Goal: Transaction & Acquisition: Download file/media

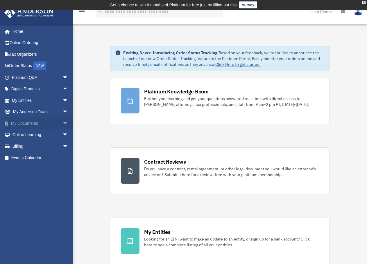
click at [22, 124] on link "My Documents arrow_drop_down" at bounding box center [40, 124] width 73 height 12
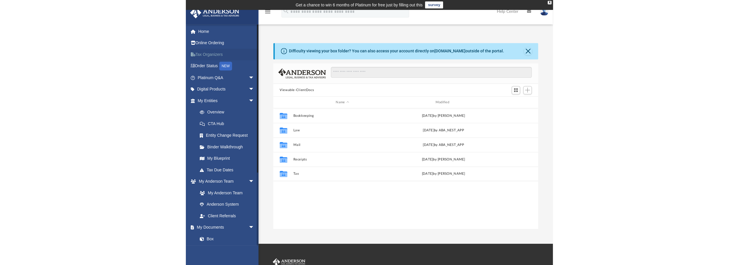
scroll to position [128, 260]
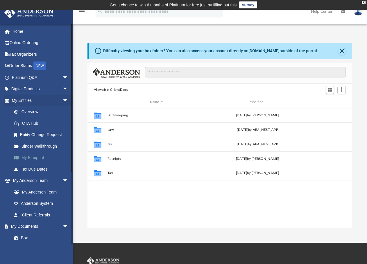
click at [39, 156] on link "My Blueprint" at bounding box center [42, 158] width 69 height 12
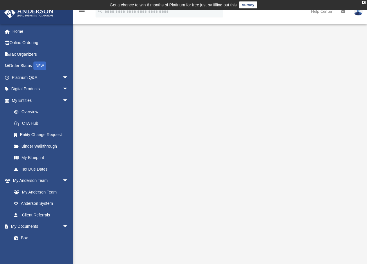
drag, startPoint x: 268, startPoint y: 35, endPoint x: 248, endPoint y: 37, distance: 21.0
click at [248, 37] on div at bounding box center [220, 153] width 294 height 245
click at [82, 11] on icon "menu" at bounding box center [81, 11] width 7 height 7
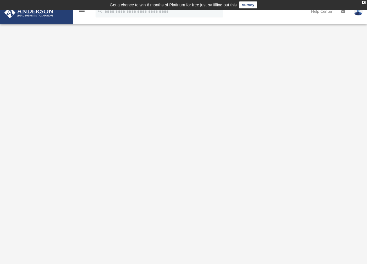
click at [82, 11] on icon "menu" at bounding box center [81, 11] width 7 height 7
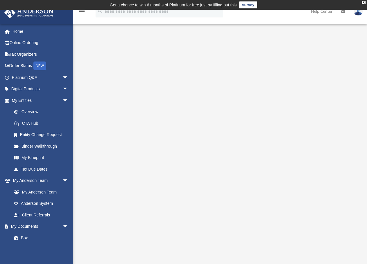
click at [82, 11] on icon "menu" at bounding box center [81, 11] width 7 height 7
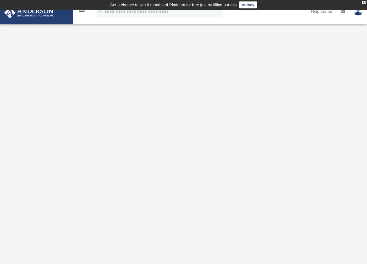
click at [82, 11] on icon "menu" at bounding box center [81, 11] width 7 height 7
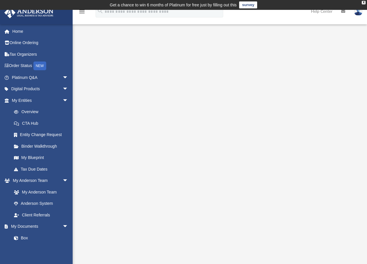
click at [82, 11] on icon "menu" at bounding box center [81, 11] width 7 height 7
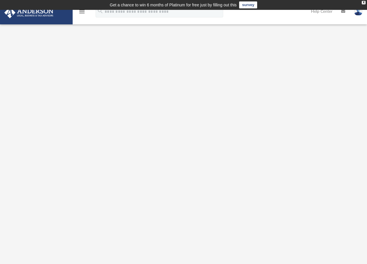
click at [82, 11] on icon "menu" at bounding box center [81, 11] width 7 height 7
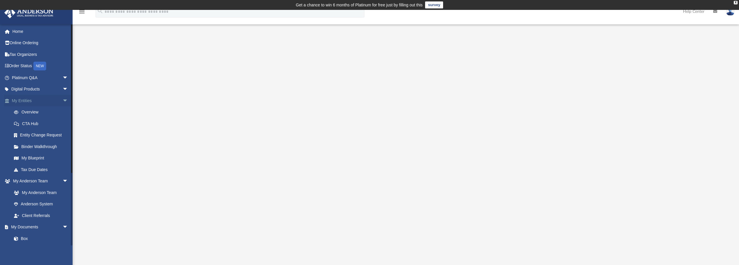
click at [28, 101] on link "My Entities arrow_drop_down" at bounding box center [40, 101] width 73 height 12
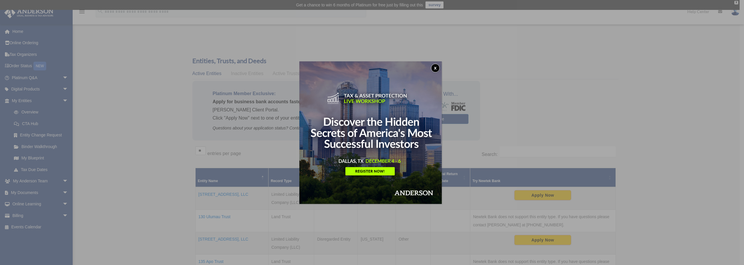
click at [436, 69] on button "x" at bounding box center [435, 68] width 9 height 9
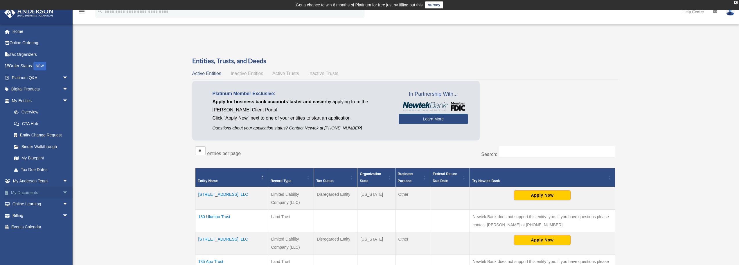
click at [33, 193] on link "My Documents arrow_drop_down" at bounding box center [40, 193] width 73 height 12
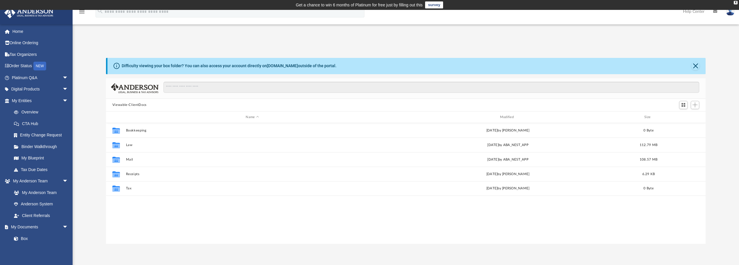
scroll to position [128, 596]
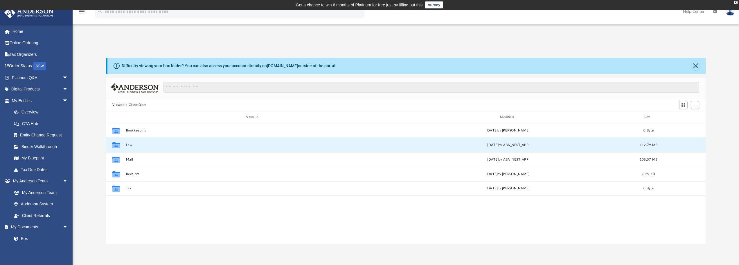
click at [130, 144] on button "Law" at bounding box center [252, 145] width 253 height 4
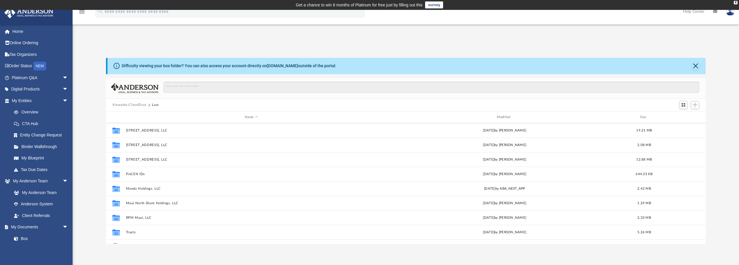
scroll to position [87, 0]
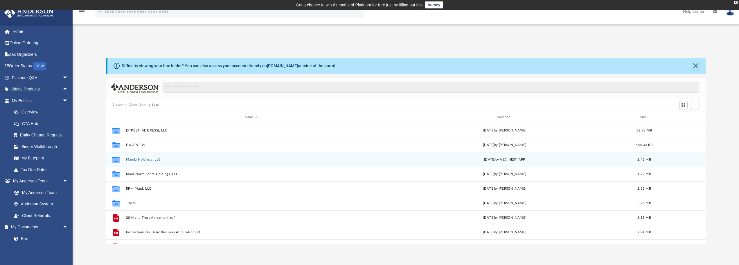
click at [155, 163] on div "Collaborated Folder Manda Holdings, LLC [DATE] by ABA_NEST_APP 2.42 MB" at bounding box center [406, 159] width 600 height 15
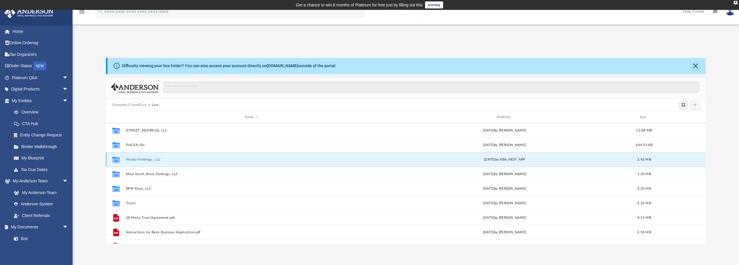
click at [155, 160] on button "Manda Holdings, LLC" at bounding box center [251, 159] width 251 height 4
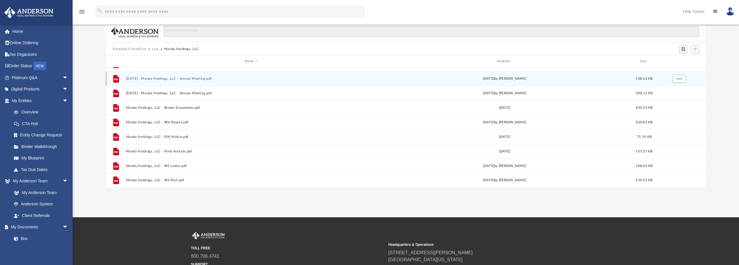
scroll to position [58, 0]
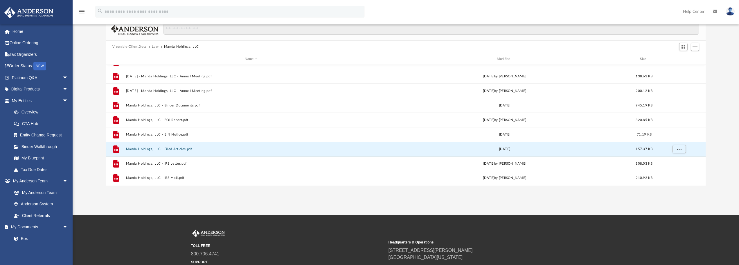
click at [178, 150] on button "Manda Holdings, LLC - Filed Articles.pdf" at bounding box center [251, 149] width 251 height 4
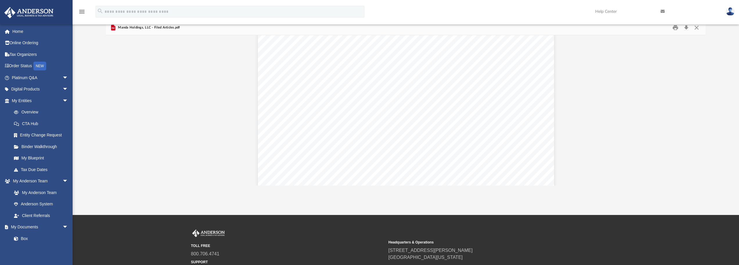
scroll to position [0, 0]
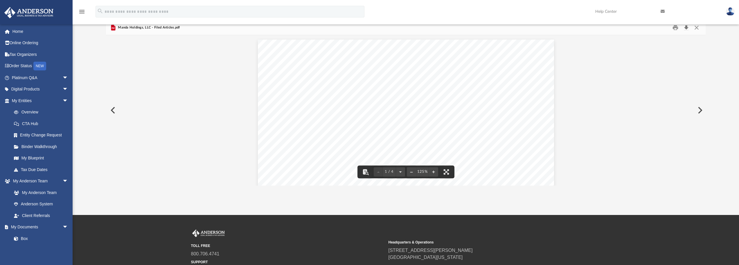
click at [688, 28] on button "Download" at bounding box center [686, 27] width 10 height 9
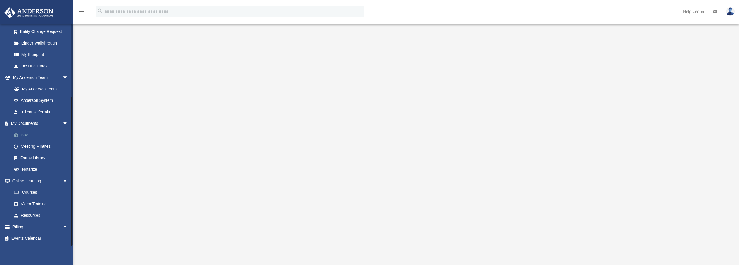
scroll to position [29, 0]
click at [29, 123] on link "My Documents arrow_drop_down" at bounding box center [40, 124] width 73 height 12
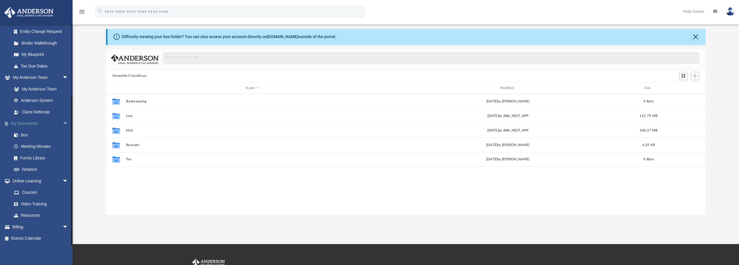
scroll to position [128, 596]
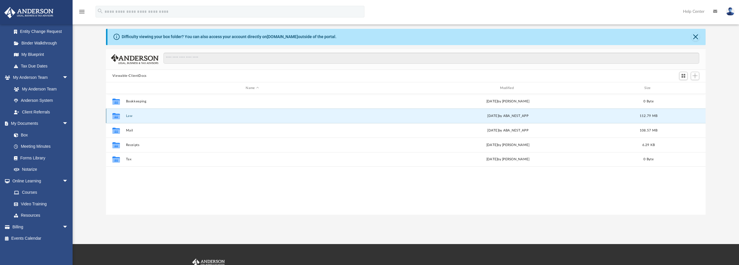
click at [128, 114] on button "Law" at bounding box center [252, 116] width 253 height 4
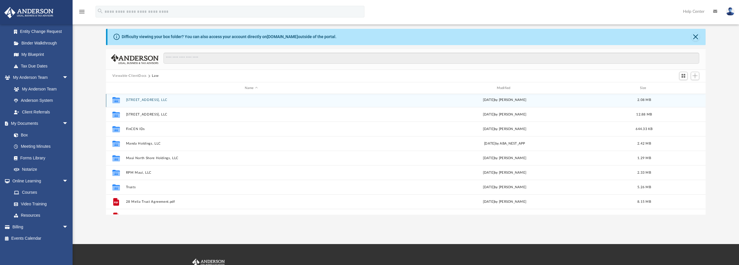
scroll to position [87, 0]
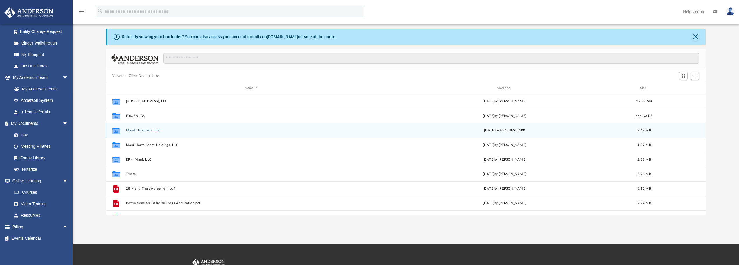
click at [152, 127] on div "Collaborated Folder Manda Holdings, LLC [DATE] by ABA_NEST_APP 2.42 MB" at bounding box center [406, 130] width 600 height 15
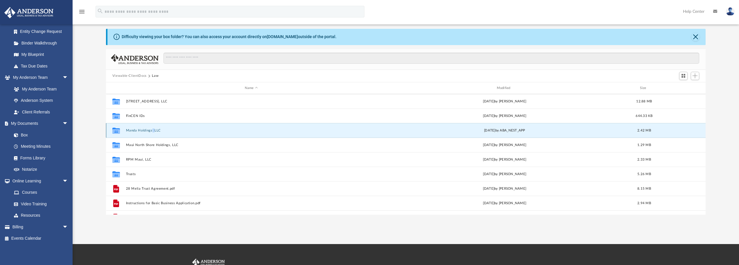
click at [152, 127] on div "Collaborated Folder Manda Holdings, LLC [DATE] by ABA_NEST_APP 2.42 MB" at bounding box center [406, 130] width 600 height 15
click at [153, 128] on div "Collaborated Folder Manda Holdings, LLC [DATE] by ABA_NEST_APP 2.42 MB" at bounding box center [406, 130] width 600 height 15
click at [115, 129] on icon "grid" at bounding box center [116, 131] width 8 height 5
click at [116, 129] on icon "grid" at bounding box center [116, 131] width 8 height 5
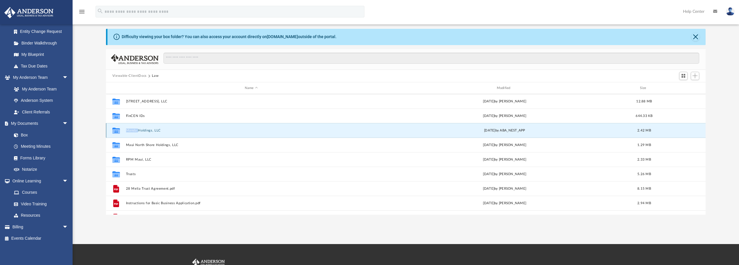
click at [116, 129] on icon "grid" at bounding box center [116, 131] width 8 height 5
click at [116, 131] on icon "grid" at bounding box center [116, 131] width 8 height 6
click at [115, 133] on icon "grid" at bounding box center [116, 131] width 8 height 5
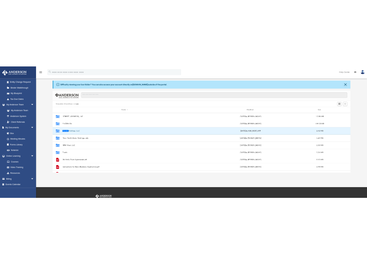
scroll to position [128, 260]
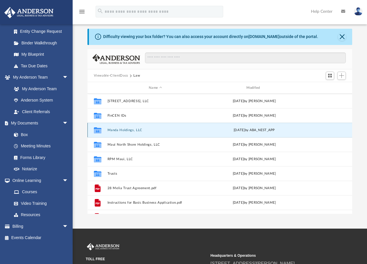
click at [98, 130] on icon "grid" at bounding box center [98, 131] width 8 height 5
